Goal: Information Seeking & Learning: Learn about a topic

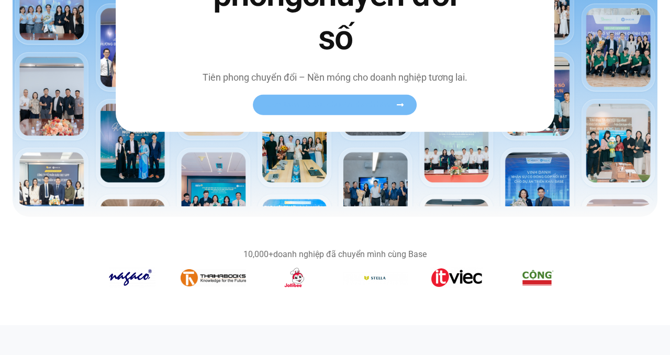
click at [325, 101] on span "Xem toàn bộ câu chuyện khách hàng" at bounding box center [330, 105] width 128 height 8
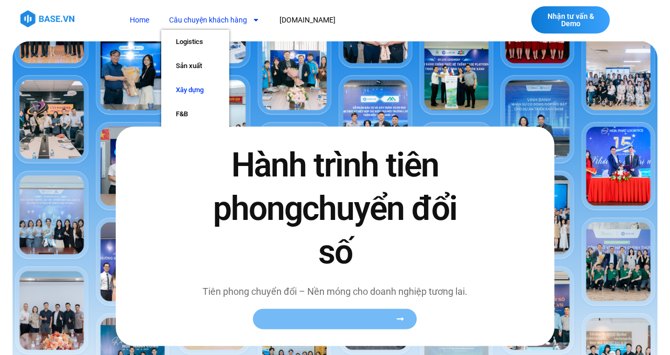
scroll to position [2, 0]
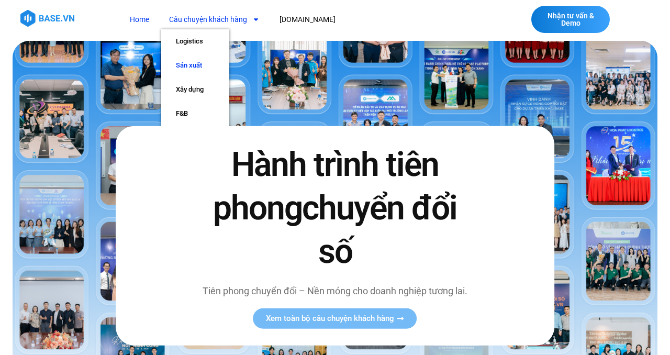
click at [187, 66] on link "Sản xuất" at bounding box center [195, 65] width 68 height 24
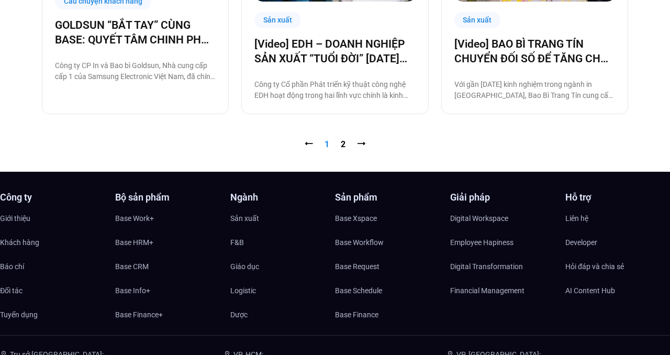
scroll to position [1176, 0]
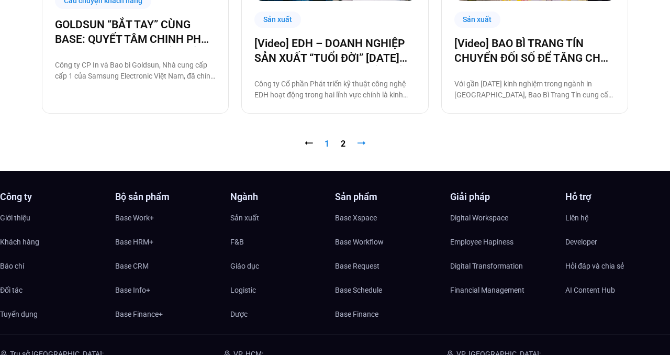
click at [363, 143] on link "⭢" at bounding box center [361, 144] width 8 height 10
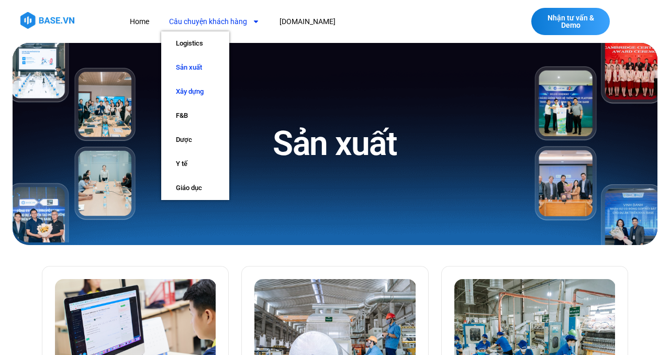
click at [195, 90] on link "Xây dựng" at bounding box center [195, 92] width 68 height 24
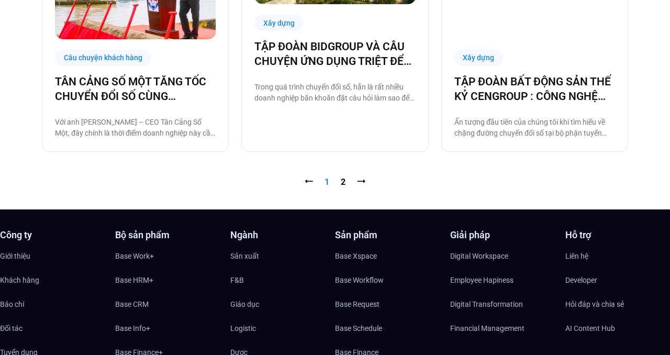
scroll to position [1133, 0]
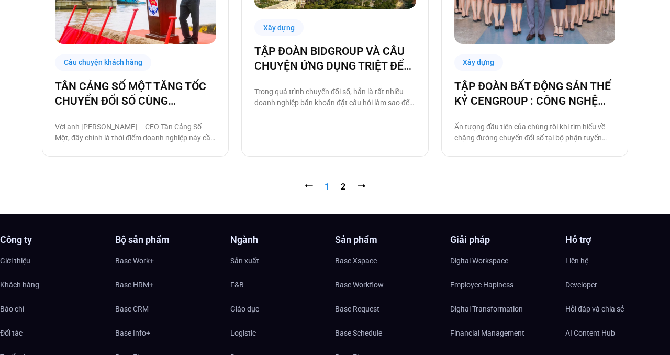
click at [344, 188] on link "Trang 2" at bounding box center [343, 187] width 5 height 10
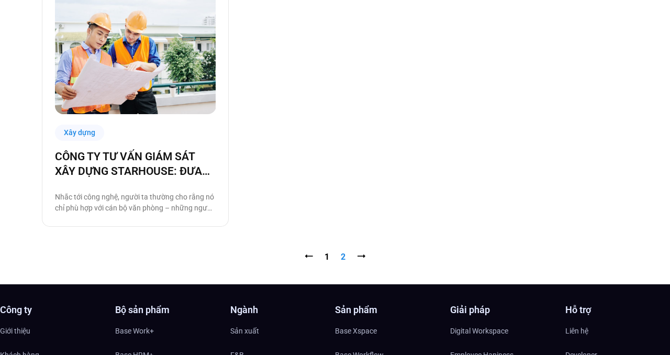
scroll to position [281, 0]
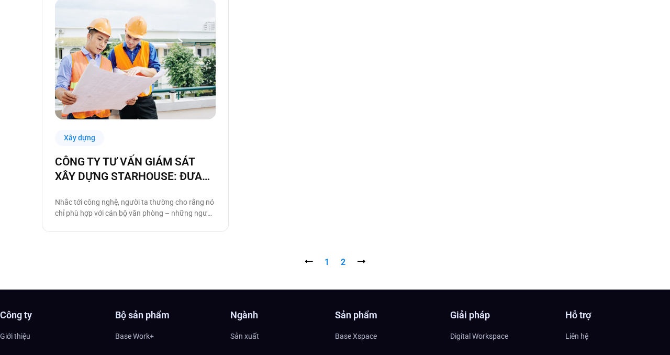
click at [329, 262] on link "Trang 1" at bounding box center [326, 262] width 5 height 10
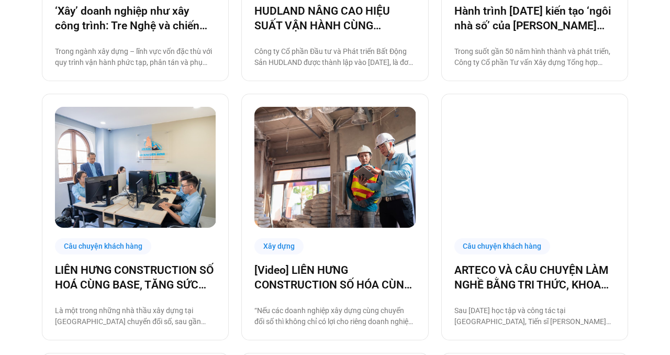
scroll to position [427, 0]
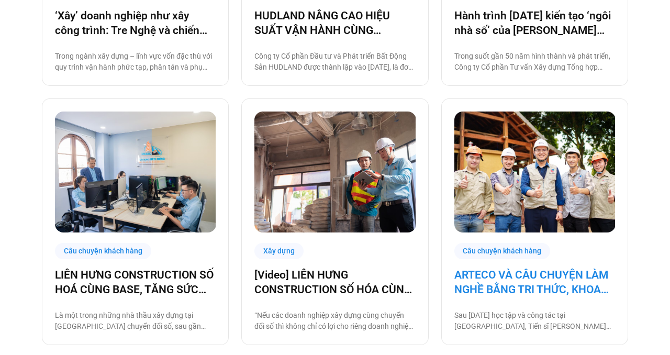
click at [499, 276] on link "ARTECO VÀ CÂU CHUYỆN LÀM NGHỀ BẰNG TRI THỨC, KHOA HỌC VÀ CÔNG NGHỆ" at bounding box center [534, 281] width 161 height 29
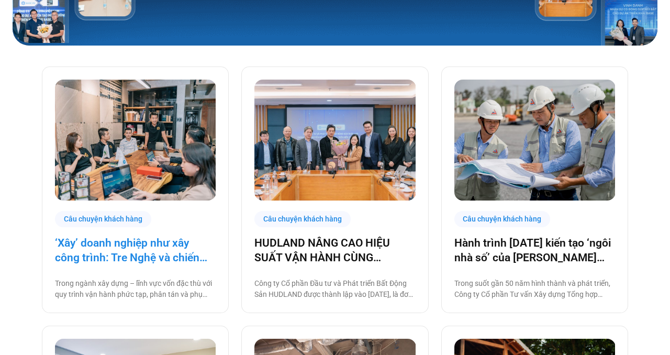
scroll to position [210, 0]
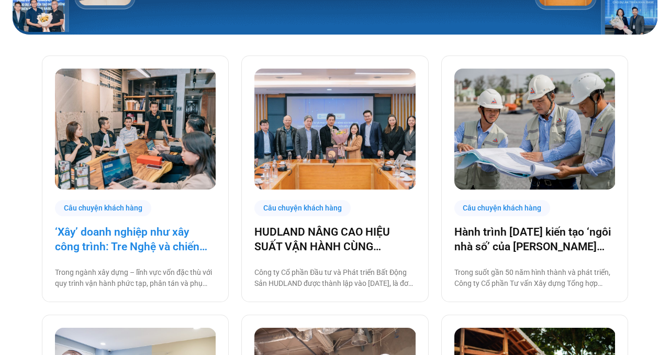
click at [135, 241] on link "‘Xây’ doanh nghiệp như xây công trình: Tre Nghệ và chiến lược chuyển đổi từ gốc" at bounding box center [135, 239] width 161 height 29
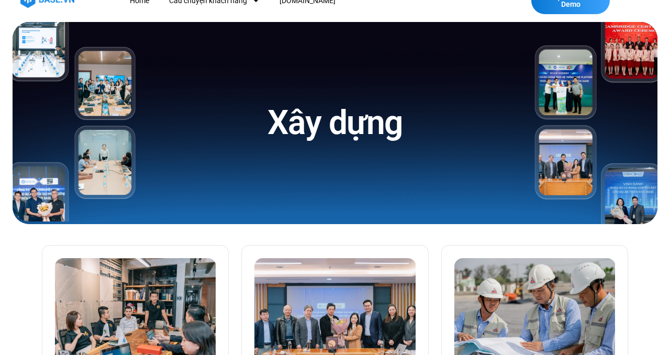
scroll to position [0, 0]
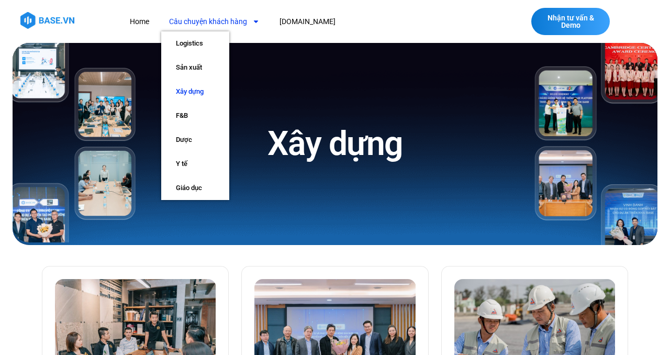
click at [255, 24] on icon "Menu" at bounding box center [255, 21] width 7 height 7
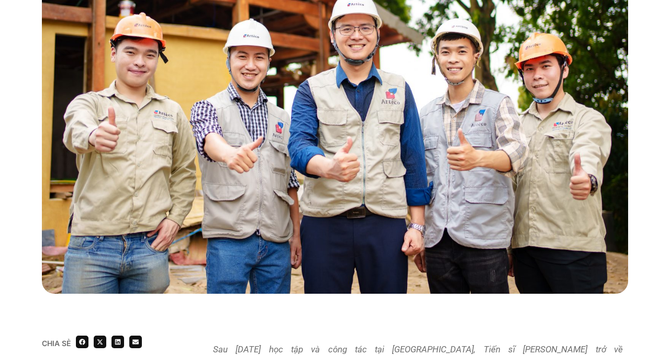
scroll to position [293, 0]
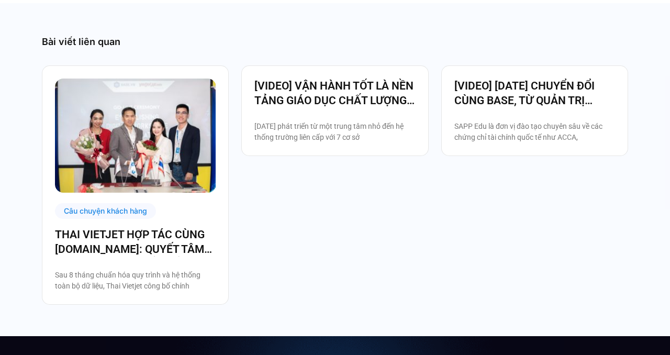
scroll to position [2449, 0]
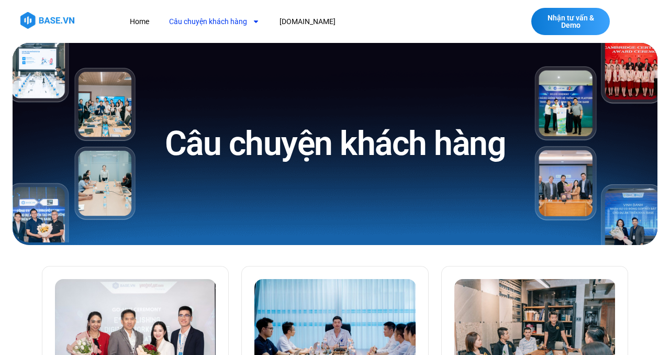
click at [255, 18] on icon "Menu" at bounding box center [255, 21] width 7 height 7
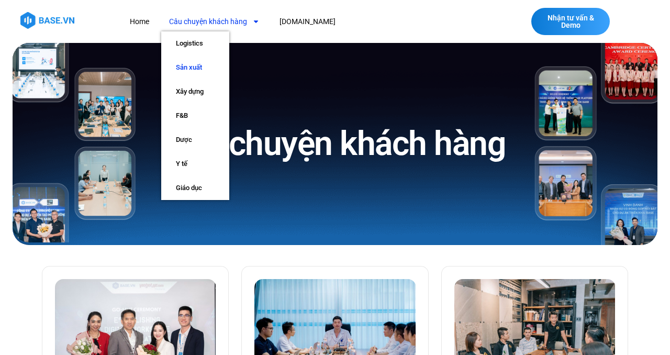
click at [200, 66] on link "Sản xuất" at bounding box center [195, 67] width 68 height 24
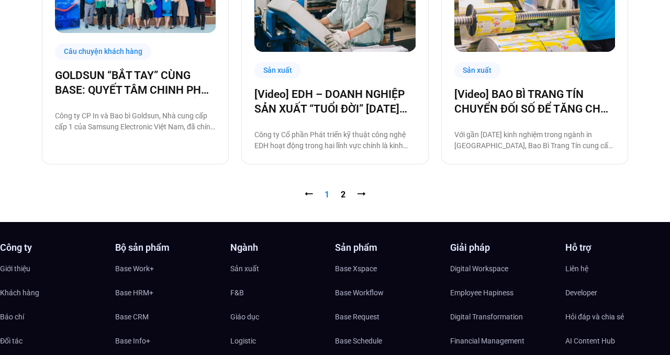
scroll to position [1127, 0]
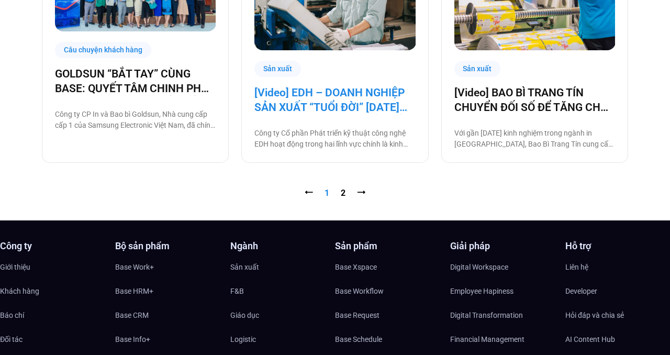
click at [352, 94] on link "[Video] EDH – DOANH NGHIỆP SẢN XUẤT “TUỔI ĐỜI” [DATE] VÀ CÂU CHUYỆN CHUYỂN ĐỔI …" at bounding box center [334, 99] width 161 height 29
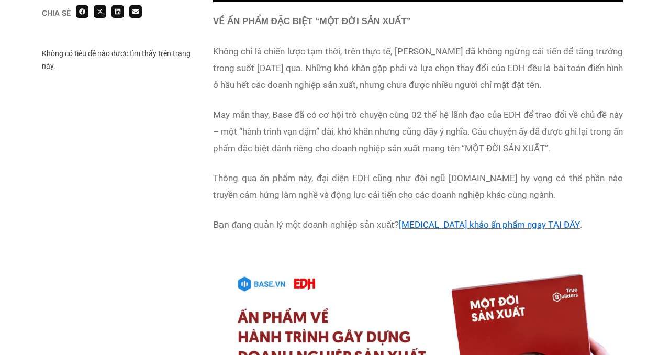
scroll to position [1204, 0]
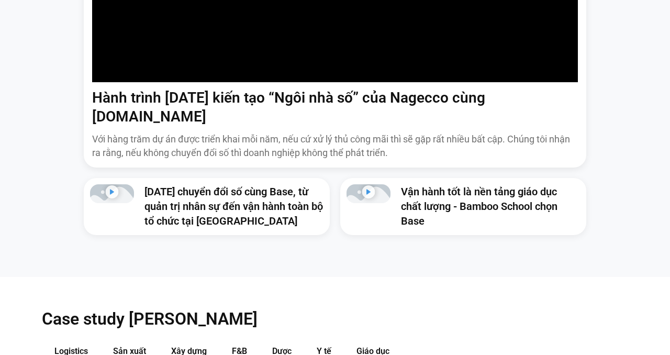
scroll to position [780, 0]
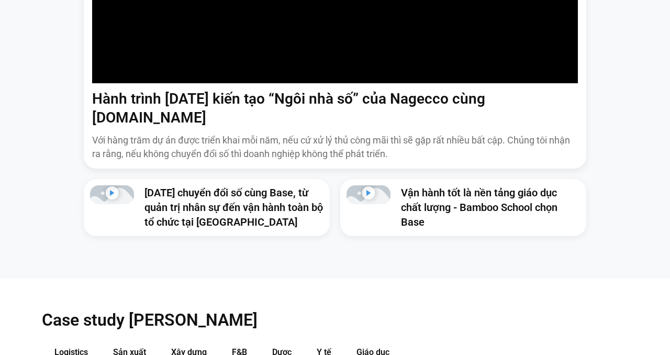
click at [355, 105] on link "Hành trình 6 năm kiến tạo “Ngôi nhà số” của Nagecco cùng Base.vn" at bounding box center [288, 108] width 393 height 36
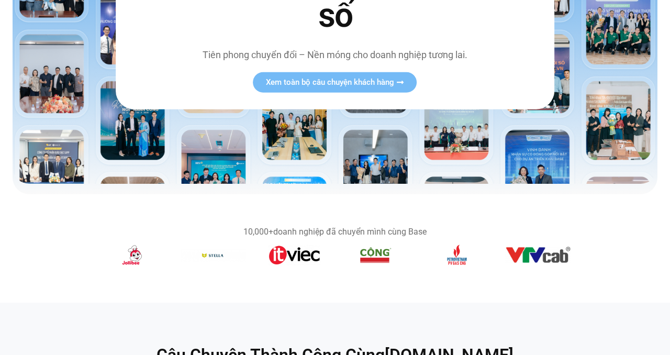
scroll to position [0, 0]
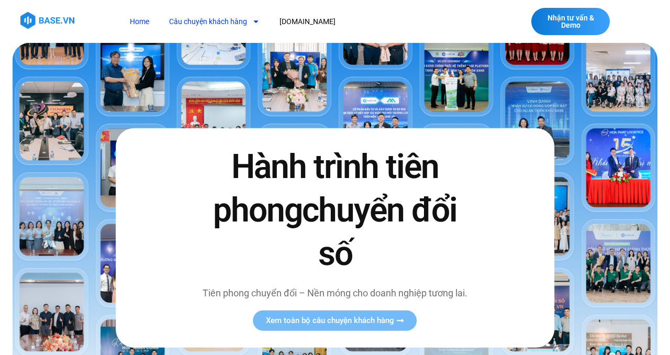
click at [204, 18] on link "Câu chuyện khách hàng" at bounding box center [214, 21] width 106 height 19
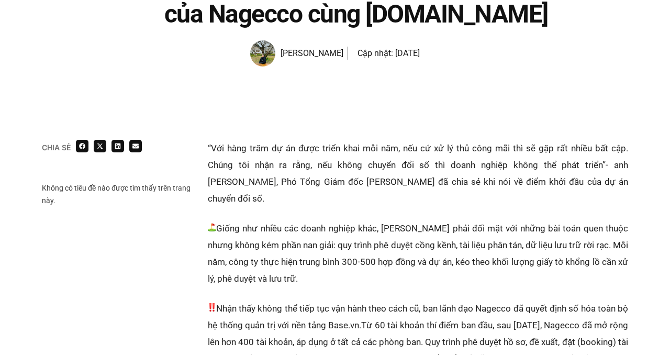
scroll to position [136, 0]
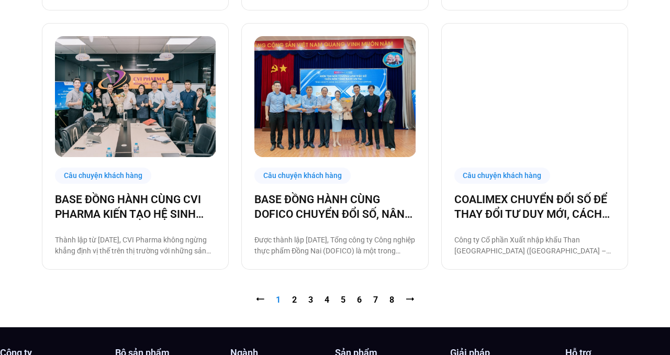
scroll to position [995, 0]
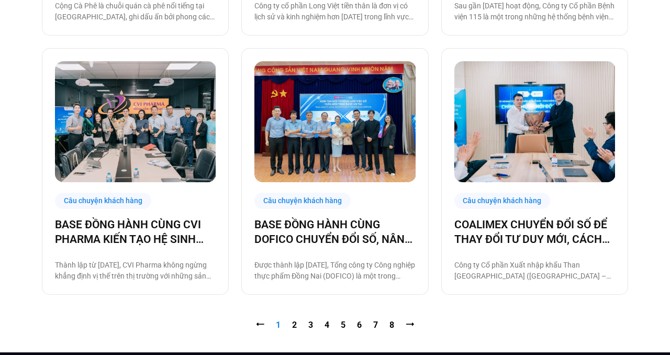
click at [298, 324] on nav "⭠ Trang 1 Trang 2 Trang 3 Trang 4 Trang 5 Trang 6 Trang 7 Trang 8 ⭢" at bounding box center [335, 325] width 586 height 13
click at [295, 324] on link "Trang 2" at bounding box center [294, 325] width 5 height 10
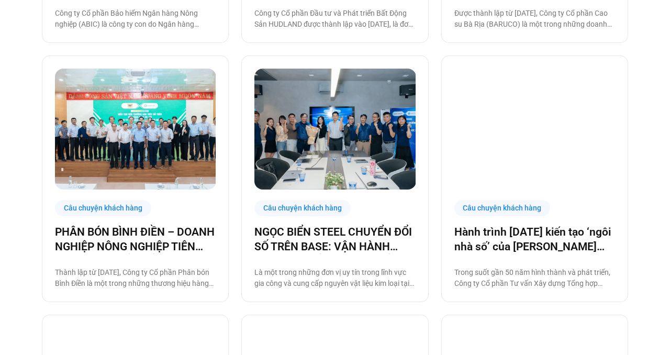
scroll to position [728, 0]
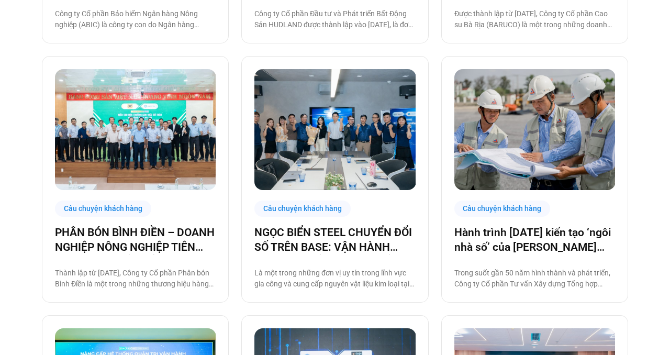
click at [321, 224] on div "Câu chuyện khách hàng NGỌC BIỂN STEEL CHUYỂN ĐỔI SỐ TRÊN BASE: VẬN HÀNH TINH GỌ…" at bounding box center [334, 179] width 187 height 246
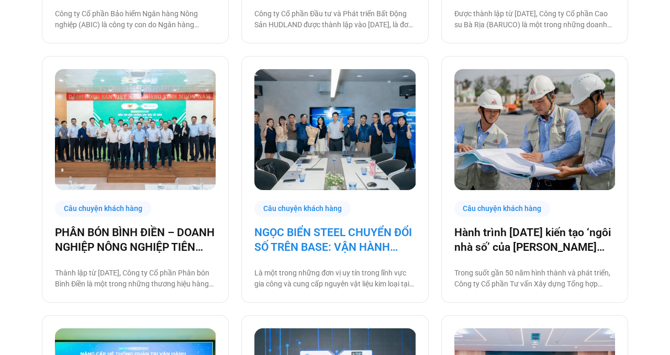
click at [323, 230] on link "NGỌC BIỂN STEEL CHUYỂN ĐỔI SỐ TRÊN BASE: VẬN HÀNH TINH GỌN ĐỂ VƯƠN RA BIỂN LỚN" at bounding box center [334, 239] width 161 height 29
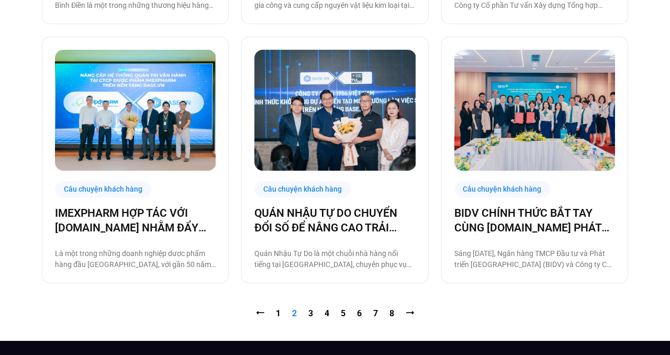
scroll to position [1004, 0]
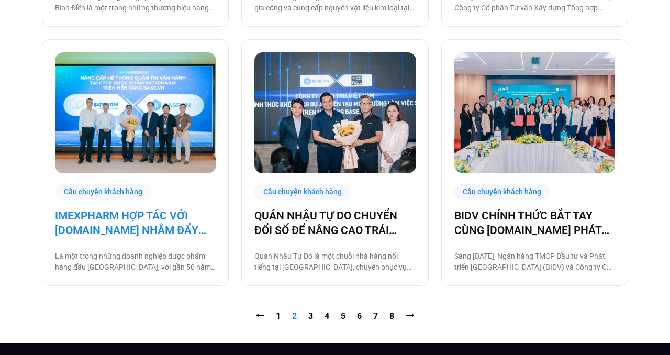
click at [143, 212] on link "IMEXPHARM HỢP TÁC VỚI [DOMAIN_NAME] NHẰM ĐẨY MẠNH CHUYỂN ĐỔI SỐ CHO VẬN HÀNH TH…" at bounding box center [135, 222] width 161 height 29
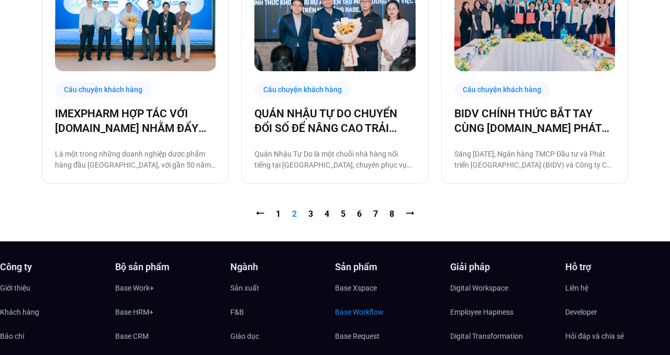
scroll to position [1101, 0]
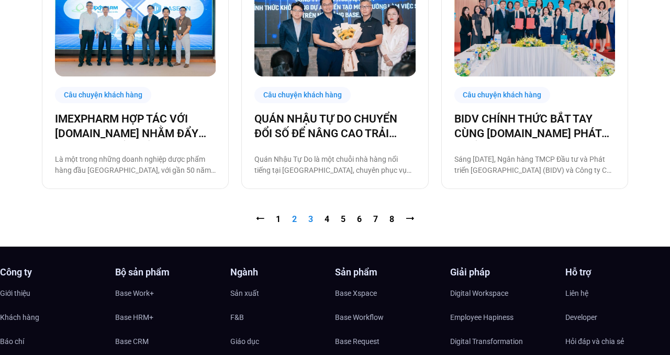
click at [312, 218] on link "Trang 3" at bounding box center [310, 219] width 5 height 10
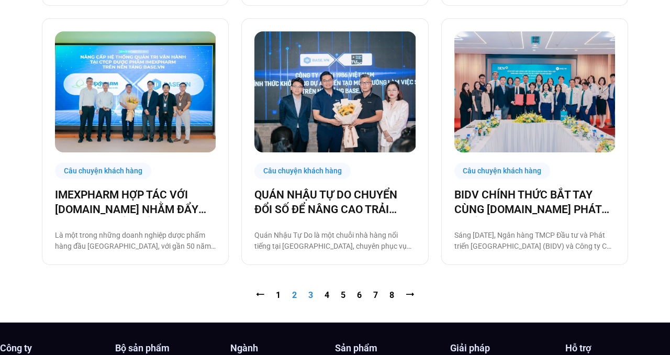
scroll to position [858, 0]
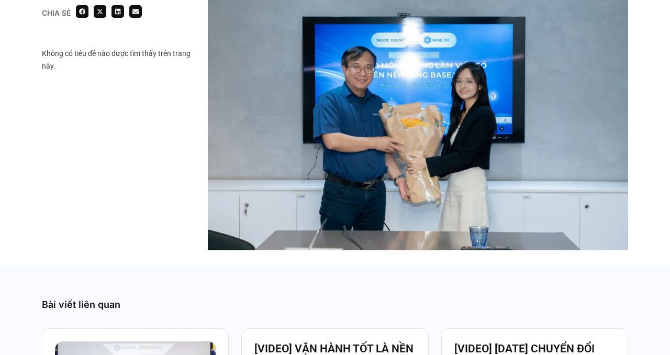
scroll to position [1811, 0]
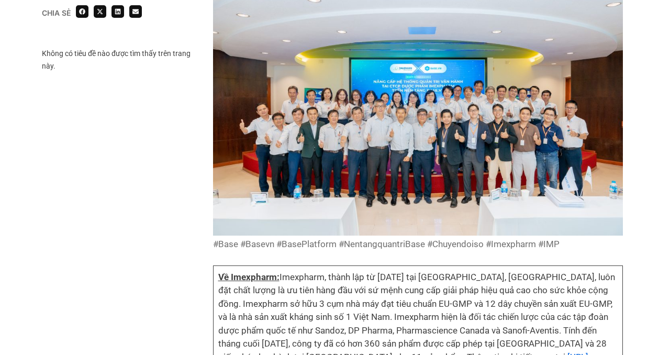
scroll to position [2810, 0]
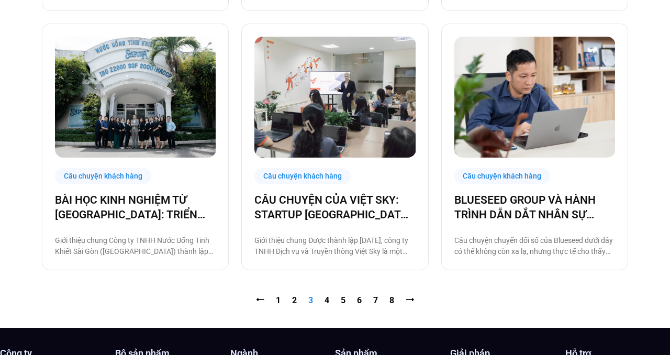
scroll to position [1031, 0]
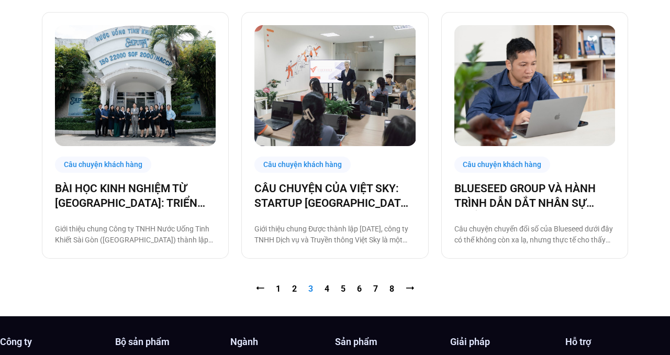
click at [330, 292] on nav "⭠ Trang 1 Trang 2 Trang 3 Trang 4 Trang 5 Trang 6 Trang 7 Trang 8 ⭢" at bounding box center [335, 289] width 586 height 13
click at [330, 286] on nav "⭠ Trang 1 Trang 2 Trang 3 Trang 4 Trang 5 Trang 6 Trang 7 Trang 8 ⭢" at bounding box center [335, 289] width 586 height 13
click at [326, 289] on link "Trang 4" at bounding box center [326, 289] width 5 height 10
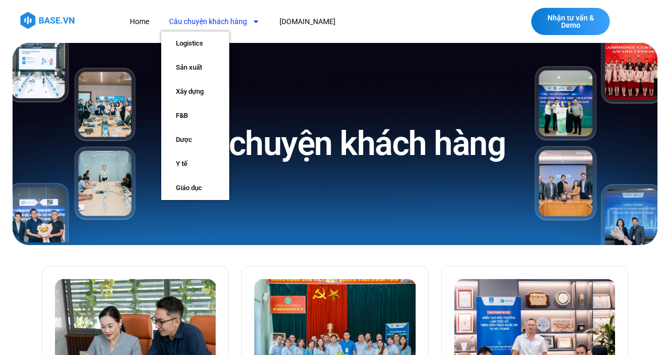
click at [238, 22] on link "Câu chuyện khách hàng" at bounding box center [214, 21] width 106 height 19
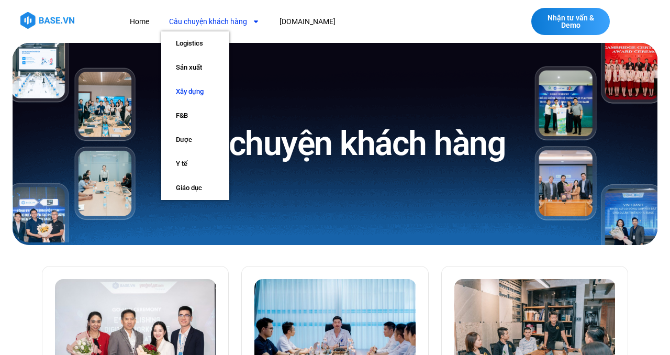
click at [199, 90] on link "Xây dựng" at bounding box center [195, 92] width 68 height 24
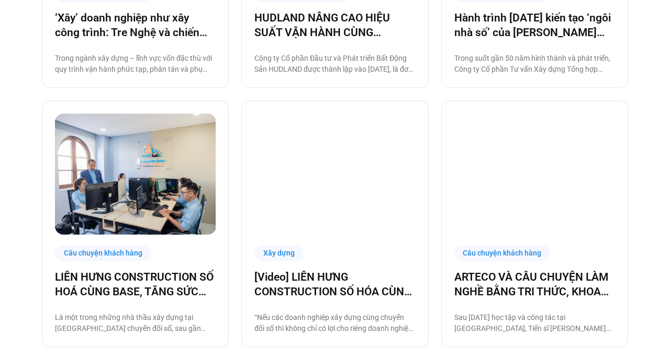
scroll to position [419, 0]
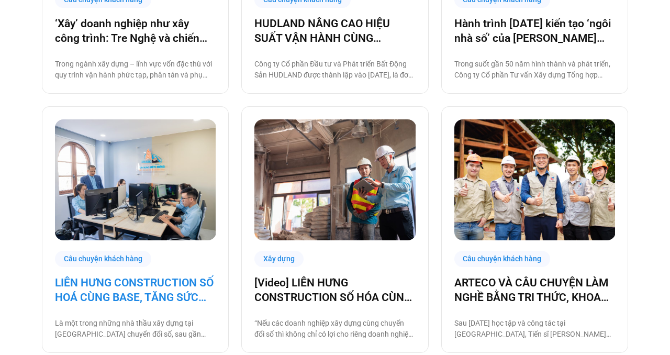
click at [172, 290] on link "LIÊN HƯNG CONSTRUCTION SỐ HOÁ CÙNG BASE, TĂNG SỨC MẠNH NỘI TẠI KHAI PHÁ THỊ TRƯ…" at bounding box center [135, 289] width 161 height 29
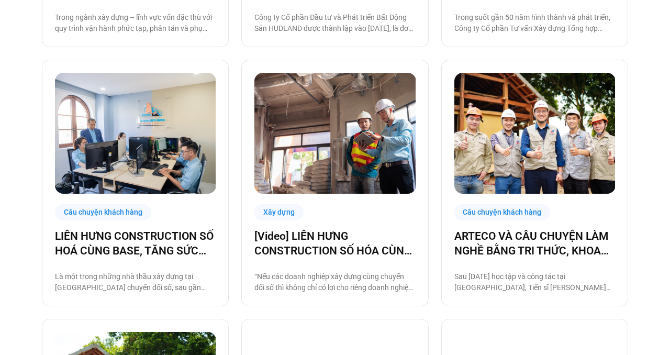
scroll to position [466, 0]
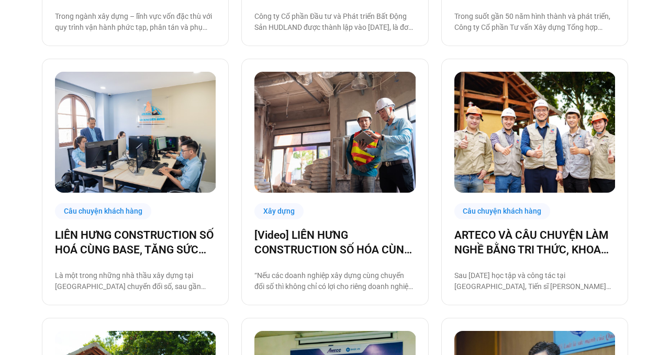
click at [317, 226] on div "Xây dựng [Video] LIÊN HƯNG CONSTRUCTION SỐ HÓA CÙNG BASE, TĂNG SỨC MẠNH NỘI TẠI…" at bounding box center [334, 182] width 187 height 246
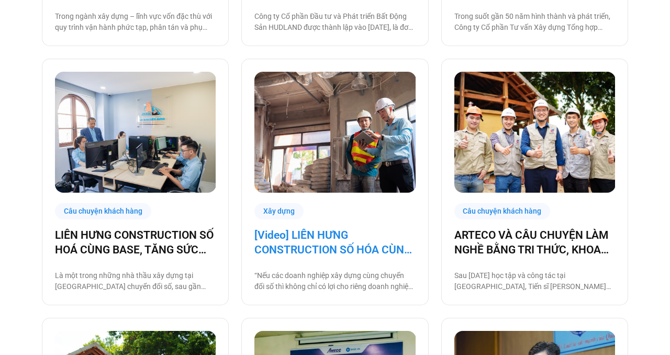
click at [317, 236] on link "[Video] LIÊN HƯNG CONSTRUCTION SỐ HÓA CÙNG BASE, TĂNG SỨC MẠNH NỘI TẠI KHAI PHÁ…" at bounding box center [334, 242] width 161 height 29
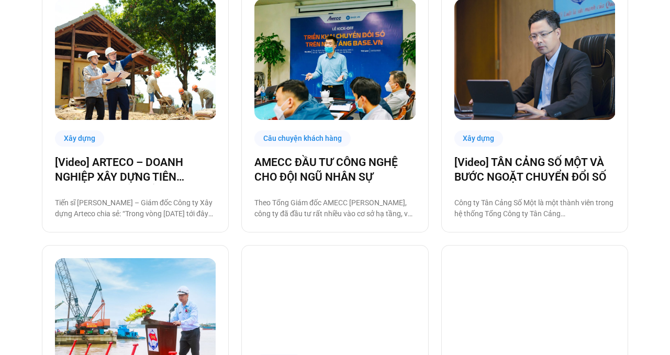
scroll to position [799, 0]
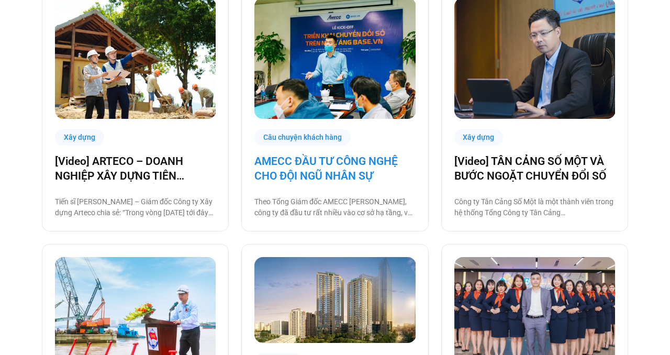
click at [372, 163] on link "AMECC ĐẦU TƯ CÔNG NGHỆ CHO ĐỘI NGŨ NHÂN SỰ" at bounding box center [334, 168] width 161 height 29
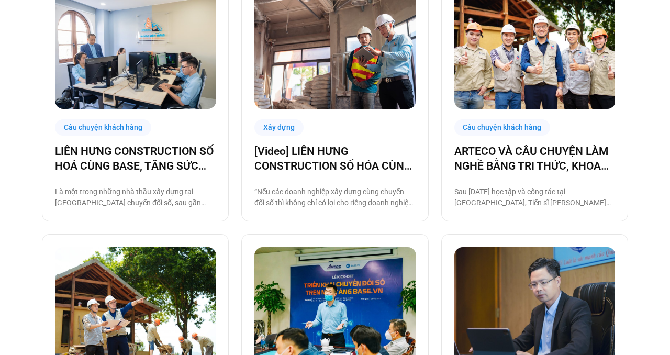
scroll to position [545, 0]
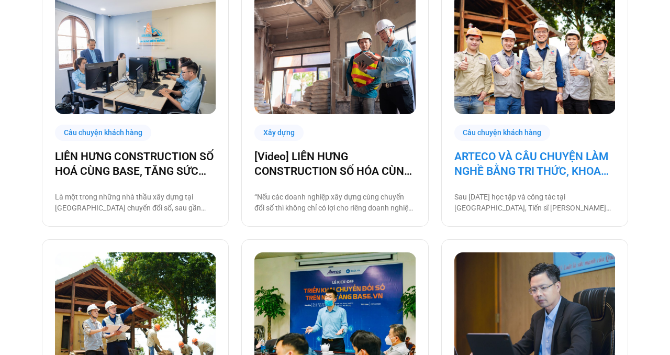
click at [551, 156] on link "ARTECO VÀ CÂU CHUYỆN LÀM NGHỀ BẰNG TRI THỨC, KHOA HỌC VÀ CÔNG NGHỆ" at bounding box center [534, 163] width 161 height 29
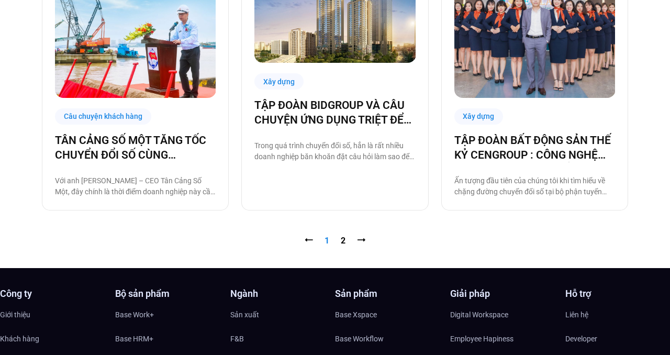
scroll to position [1079, 0]
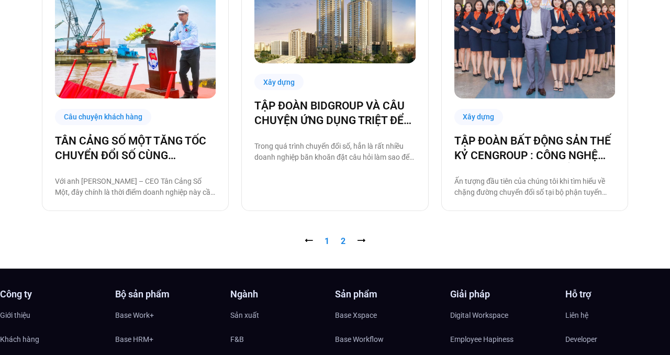
click at [343, 237] on link "Trang 2" at bounding box center [343, 241] width 5 height 10
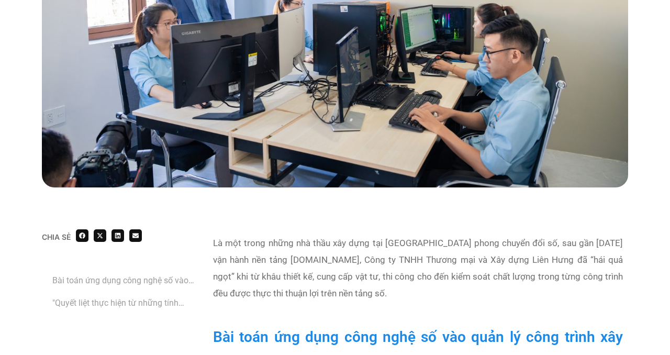
scroll to position [470, 0]
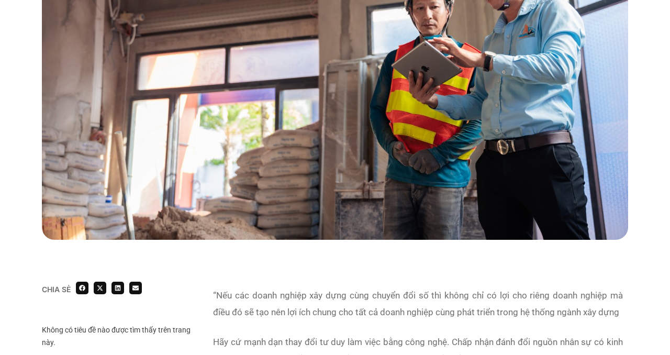
scroll to position [409, 0]
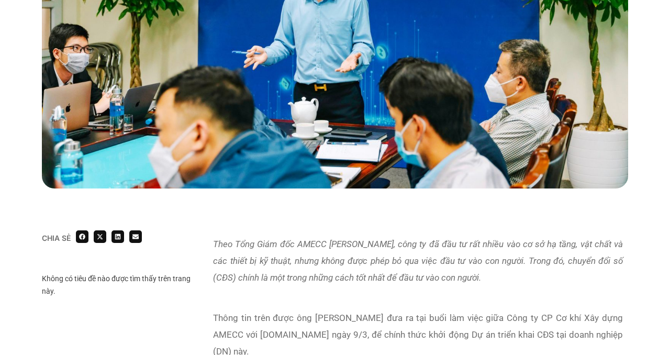
scroll to position [411, 0]
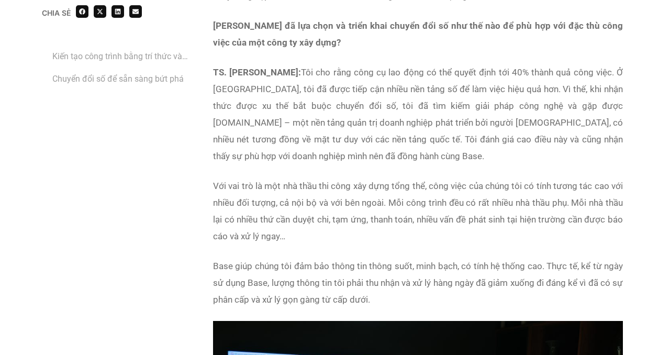
click at [425, 180] on p "Với vai trò là một nhà thầu thi công xây dựng tổng thể, công việc của chúng tôi…" at bounding box center [418, 210] width 410 height 67
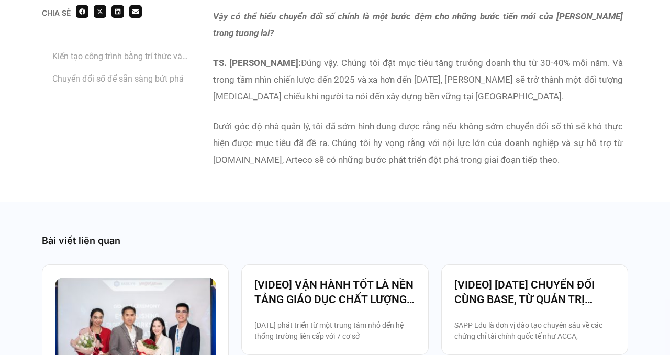
scroll to position [3023, 0]
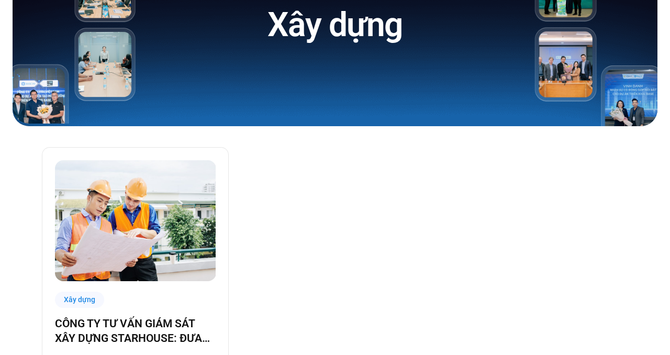
scroll to position [261, 0]
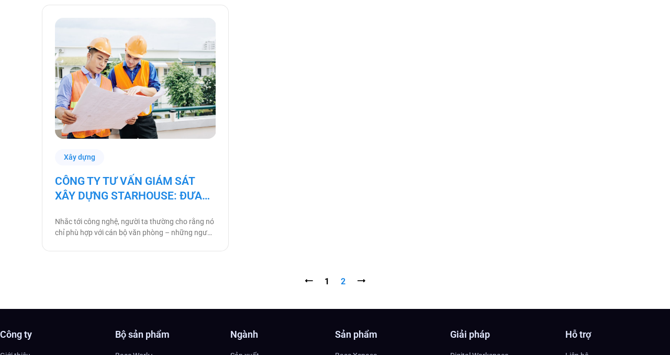
click at [135, 185] on link "CÔNG TY TƯ VẤN GIÁM SÁT XÂY DỰNG STARHOUSE: ĐƯA CÔNG NGHỆ ĐẾN VỚI NHÂN SỰ TẠI C…" at bounding box center [135, 188] width 161 height 29
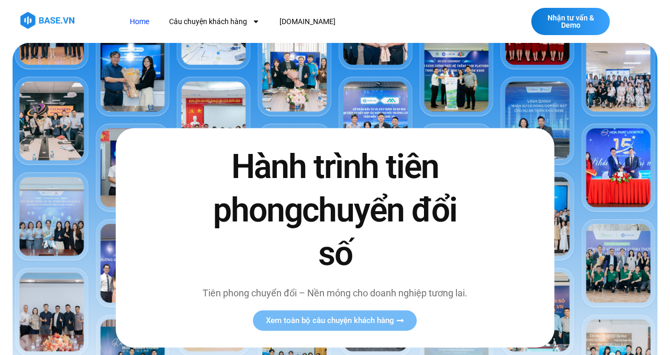
scroll to position [19, 0]
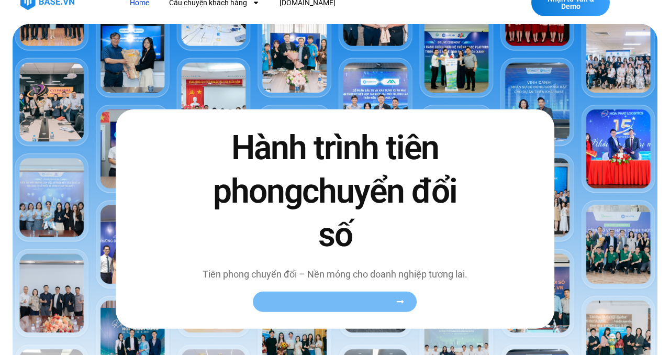
click at [366, 295] on link "Xem toàn bộ câu chuyện khách hàng" at bounding box center [335, 302] width 164 height 20
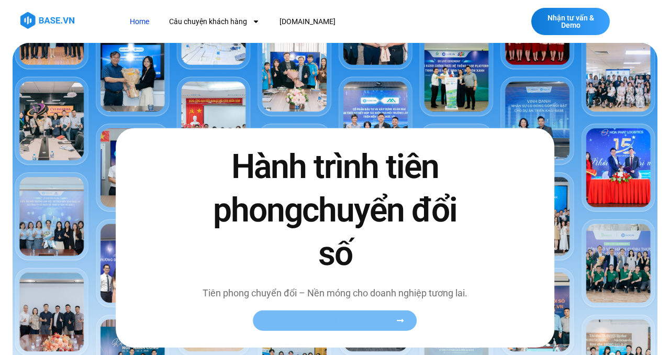
click at [358, 315] on link "Xem toàn bộ câu chuyện khách hàng" at bounding box center [335, 320] width 164 height 20
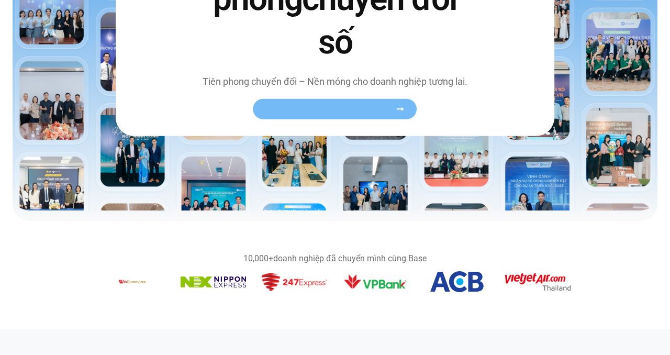
scroll to position [205, 0]
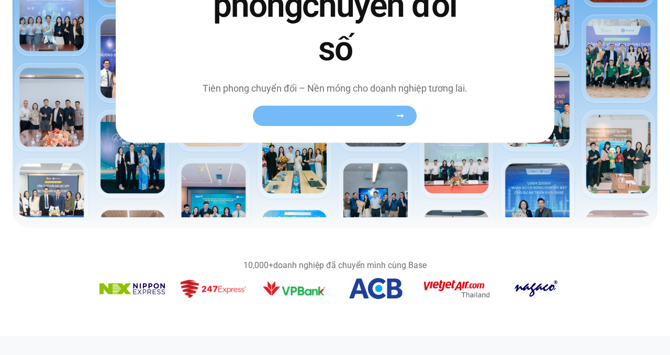
click at [386, 120] on link "Xem toàn bộ câu chuyện khách hàng" at bounding box center [335, 116] width 164 height 20
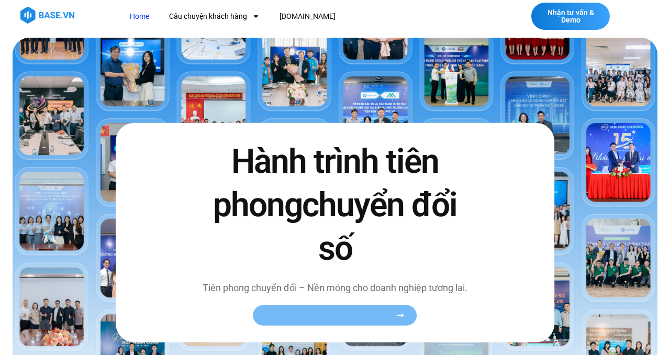
scroll to position [0, 0]
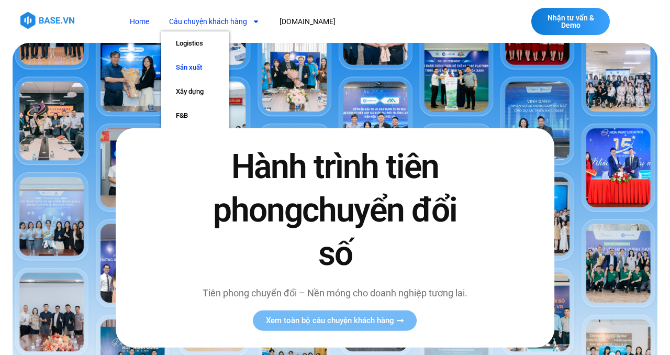
click at [190, 70] on link "Sản xuất" at bounding box center [195, 67] width 68 height 24
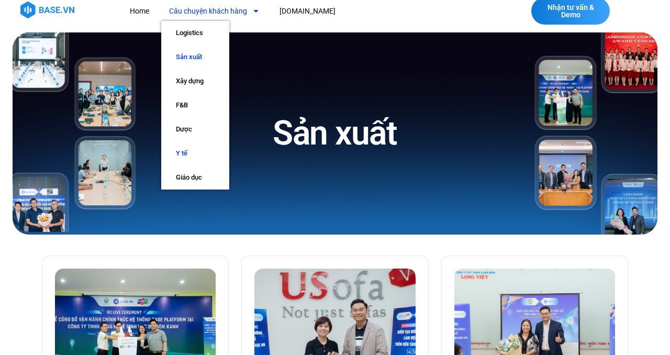
scroll to position [7, 0]
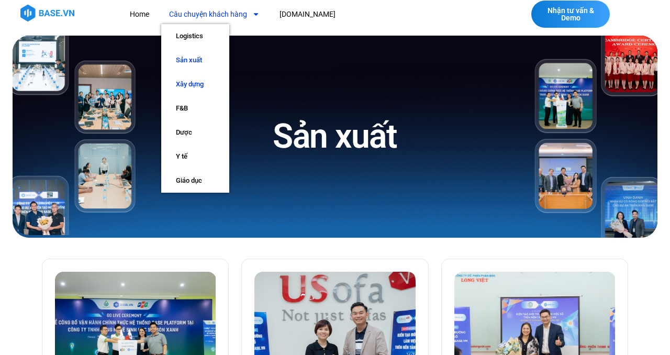
click at [200, 84] on link "Xây dựng" at bounding box center [195, 84] width 68 height 24
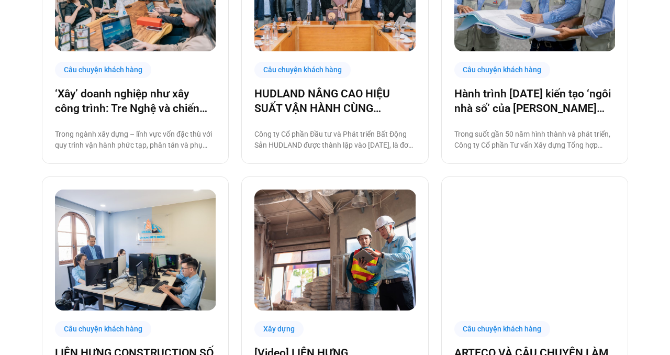
scroll to position [344, 0]
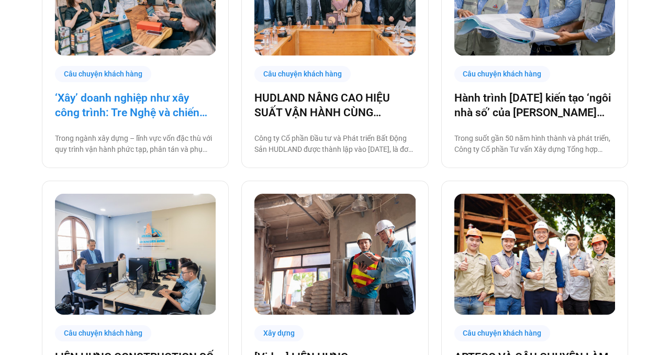
click at [148, 97] on link "‘Xây’ doanh nghiệp như xây công trình: Tre Nghệ và chiến lược chuyển đổi từ gốc" at bounding box center [135, 105] width 161 height 29
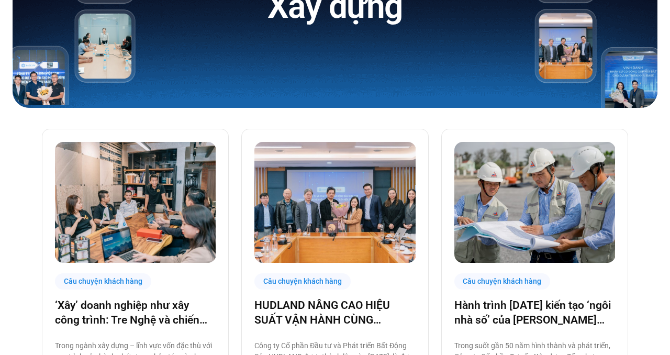
scroll to position [0, 0]
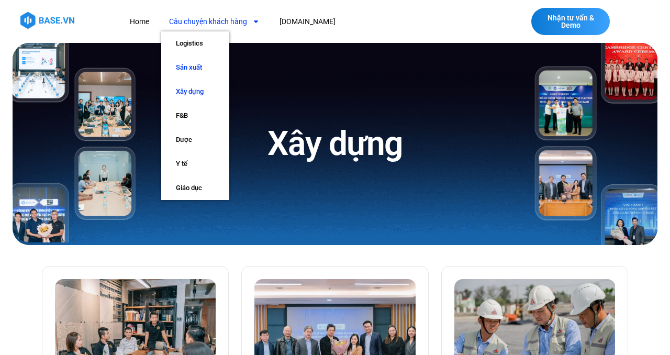
click at [196, 72] on link "Sản xuất" at bounding box center [195, 67] width 68 height 24
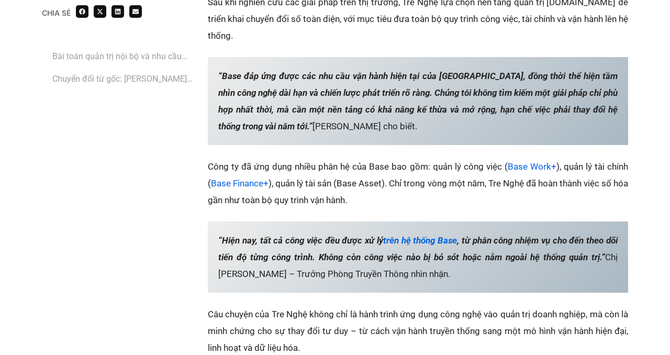
scroll to position [1958, 0]
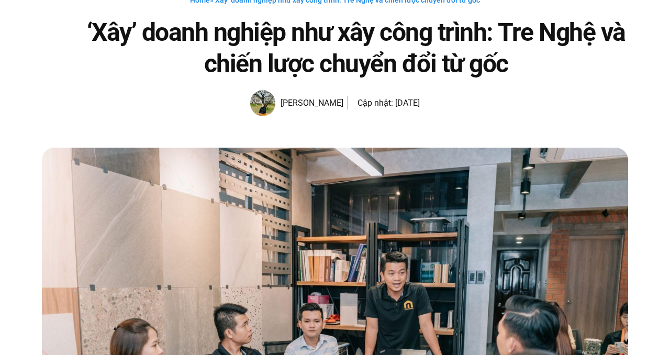
scroll to position [94, 0]
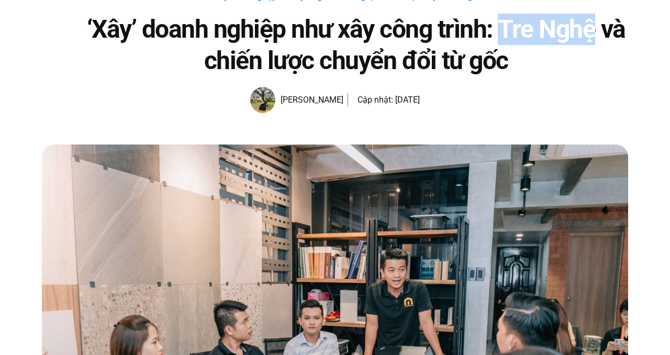
drag, startPoint x: 596, startPoint y: 30, endPoint x: 501, endPoint y: 25, distance: 94.8
click at [501, 25] on h1 "‘Xây’ doanh nghiệp như xây công trình: Tre Nghệ và chiến lược chuyển đổi từ gốc" at bounding box center [356, 45] width 544 height 63
copy h1 "Tre Nghệ"
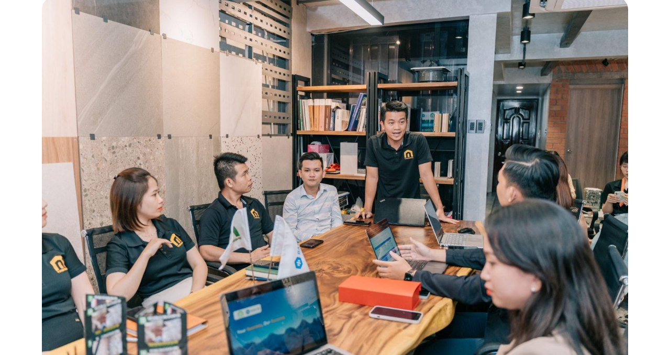
scroll to position [186, 0]
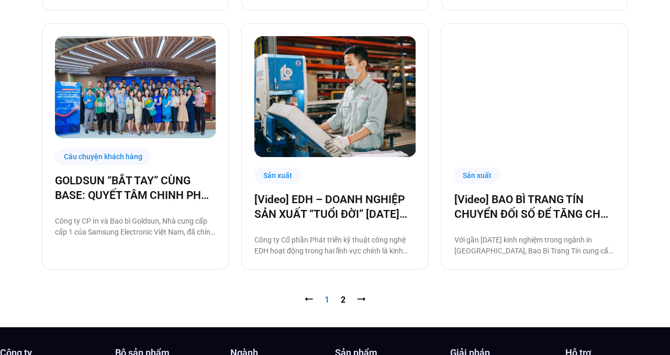
scroll to position [1019, 0]
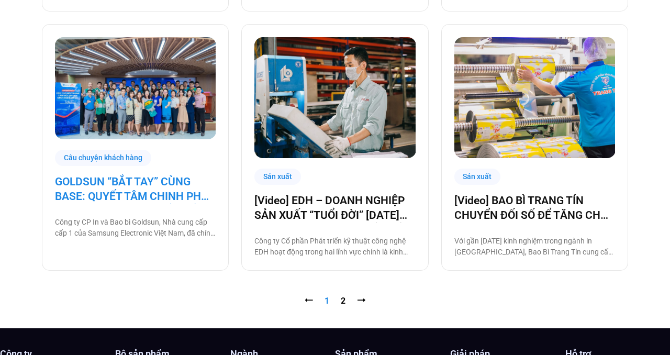
click at [158, 186] on link "GOLDSUN “BẮT TAY” CÙNG BASE: QUYẾT TÂM CHINH PHỤC CHẶNG ĐƯỜNG CHUYỂN ĐỔI SỐ TOÀ…" at bounding box center [135, 188] width 161 height 29
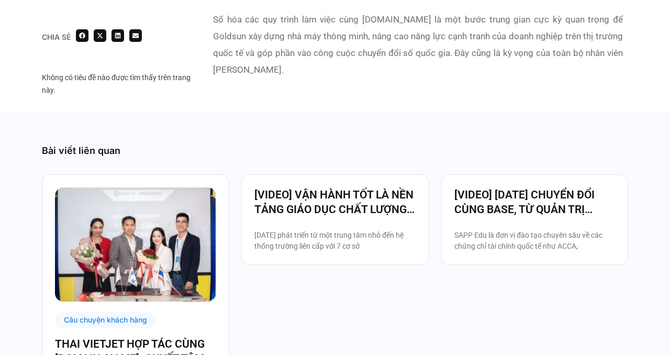
scroll to position [1946, 0]
